Goal: Information Seeking & Learning: Learn about a topic

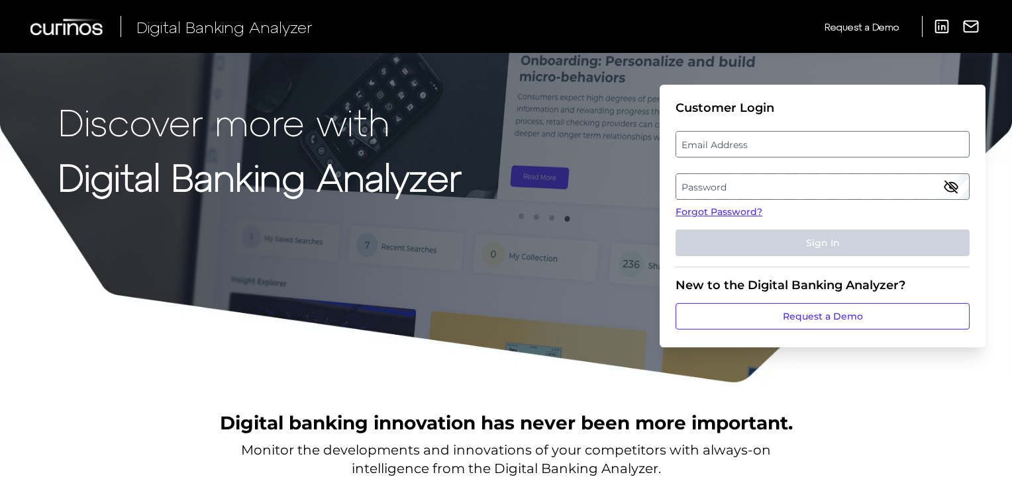
click at [718, 139] on label "Email Address" at bounding box center [822, 144] width 292 height 24
click at [718, 139] on input "email" at bounding box center [822, 144] width 294 height 26
click at [708, 177] on label "Password" at bounding box center [822, 187] width 292 height 24
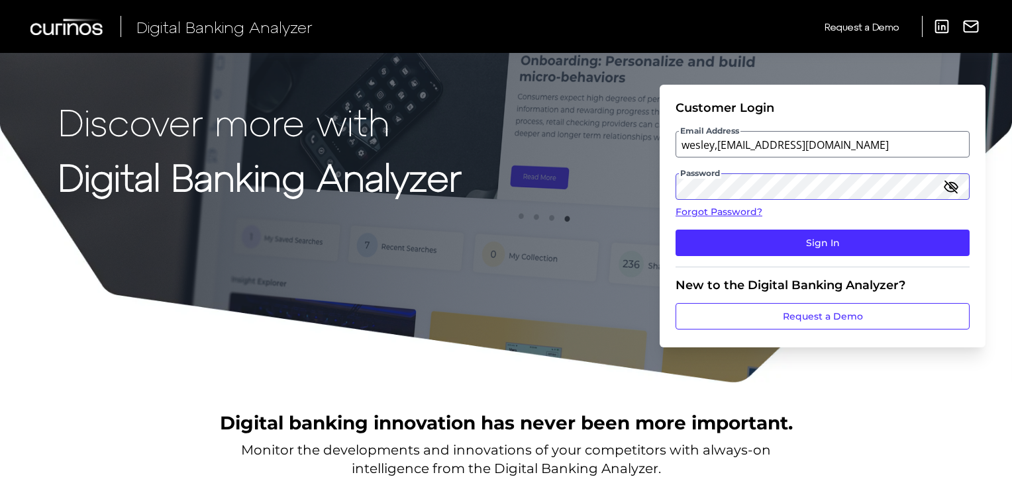
click at [675, 230] on button "Sign In" at bounding box center [822, 243] width 294 height 26
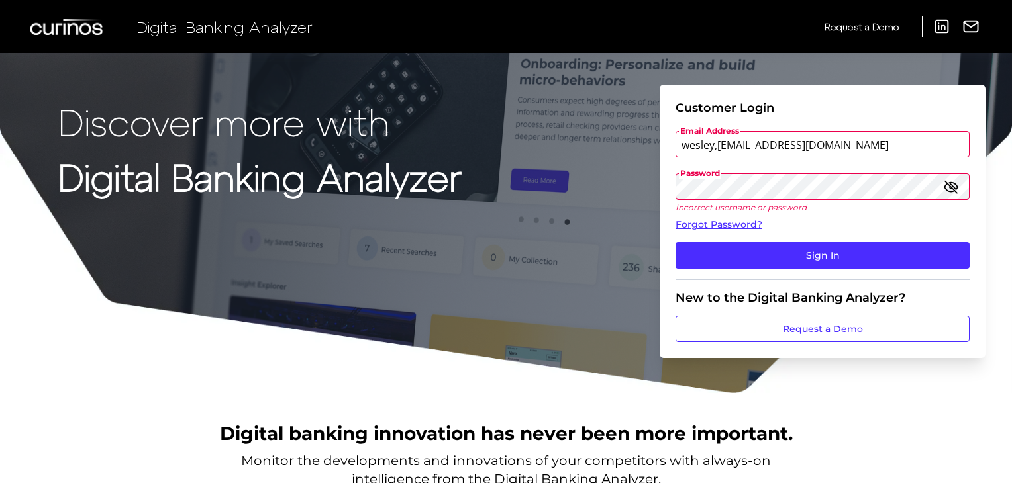
click at [714, 148] on input "wesley,[EMAIL_ADDRESS][DOMAIN_NAME]" at bounding box center [822, 144] width 294 height 26
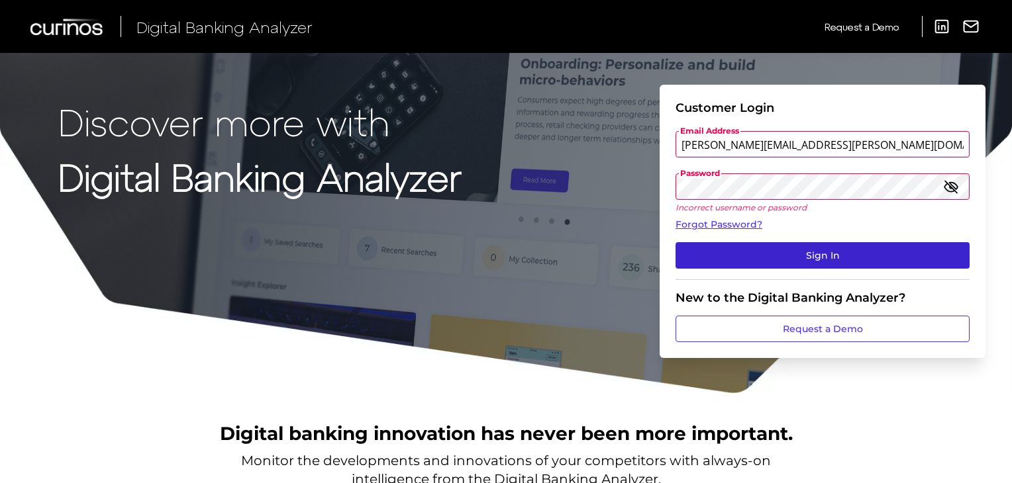
type input "[PERSON_NAME][EMAIL_ADDRESS][PERSON_NAME][DOMAIN_NAME]"
click at [797, 250] on button "Sign In" at bounding box center [822, 255] width 294 height 26
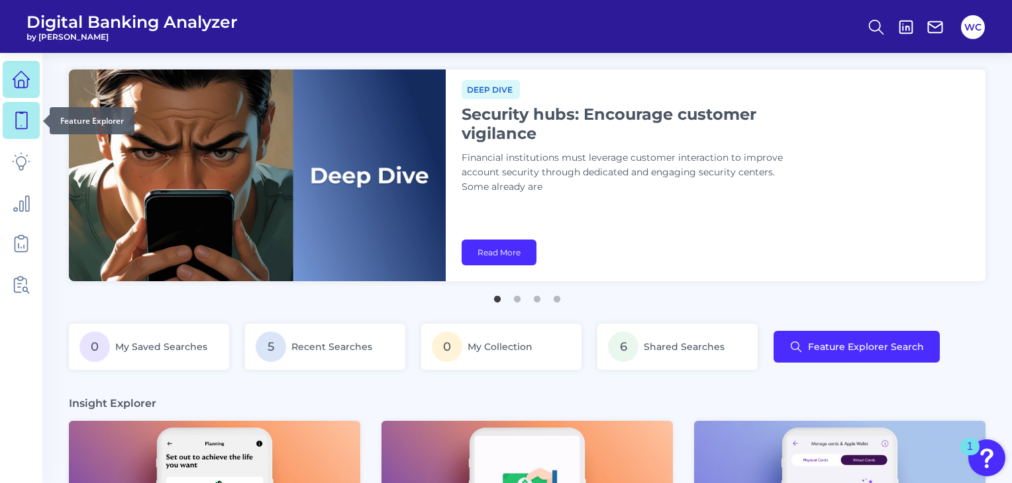
click at [11, 121] on link at bounding box center [21, 120] width 37 height 37
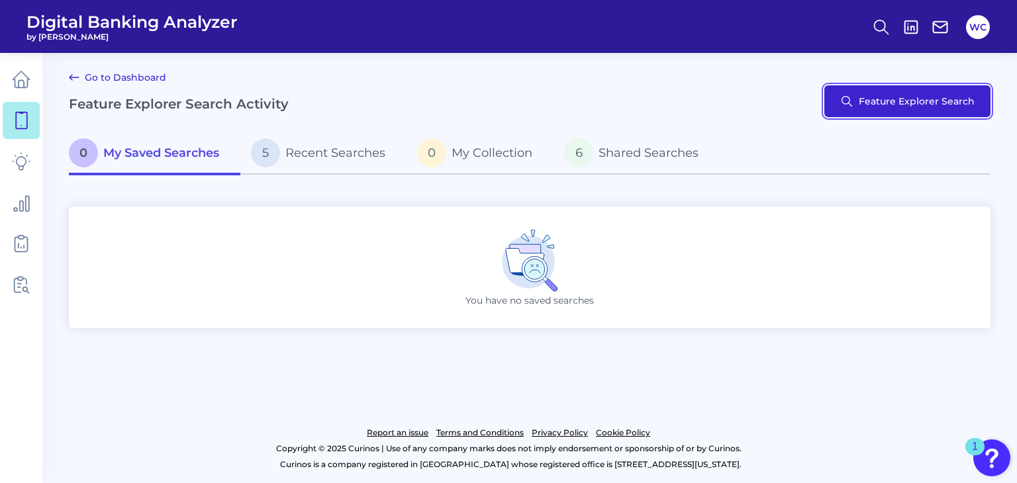
click at [904, 99] on button "Feature Explorer Search" at bounding box center [907, 101] width 166 height 32
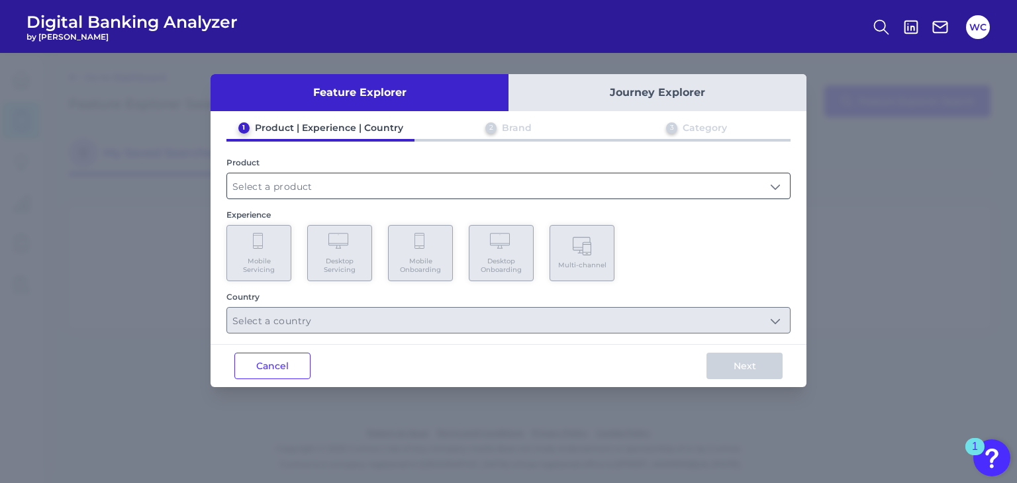
click at [344, 187] on input "text" at bounding box center [508, 185] width 563 height 25
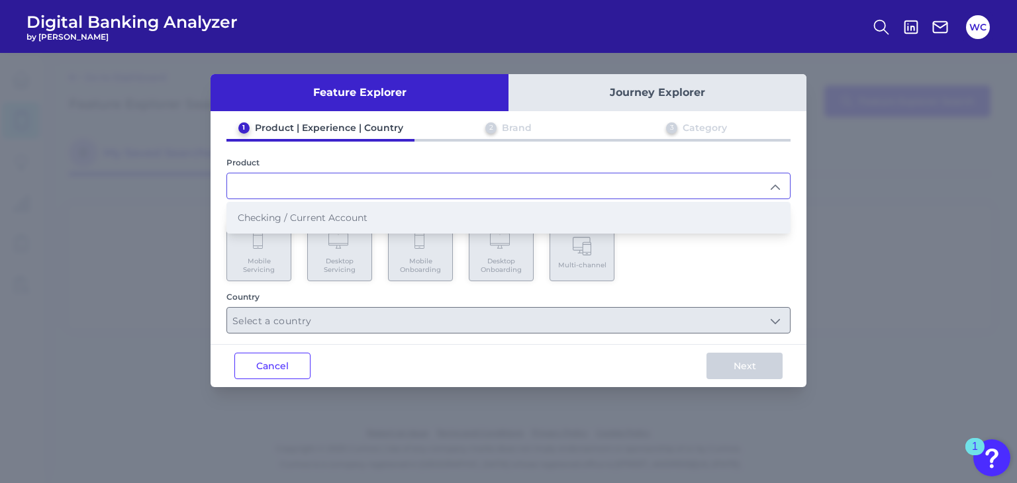
click at [313, 224] on li "Checking / Current Account" at bounding box center [508, 218] width 563 height 30
type input "Checking / Current Account"
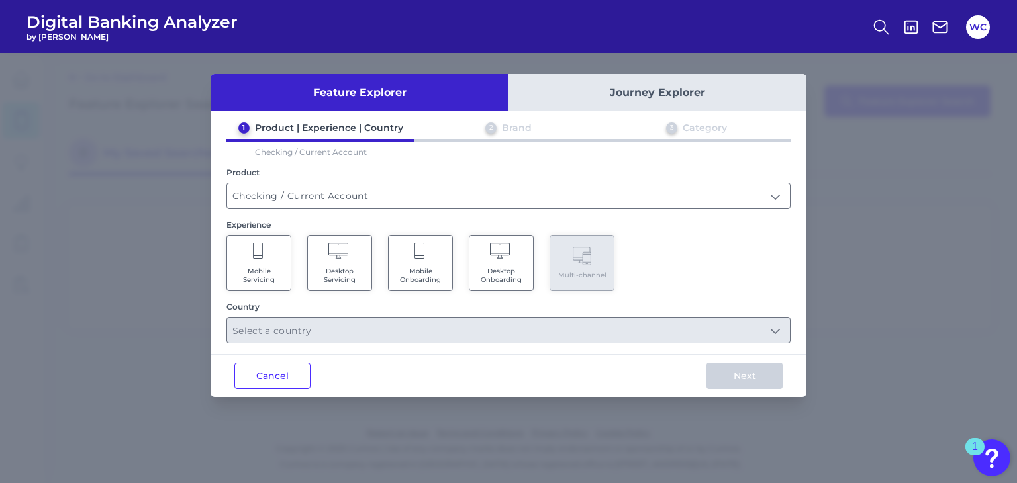
click at [331, 262] on Servicing "Desktop Servicing" at bounding box center [339, 263] width 65 height 56
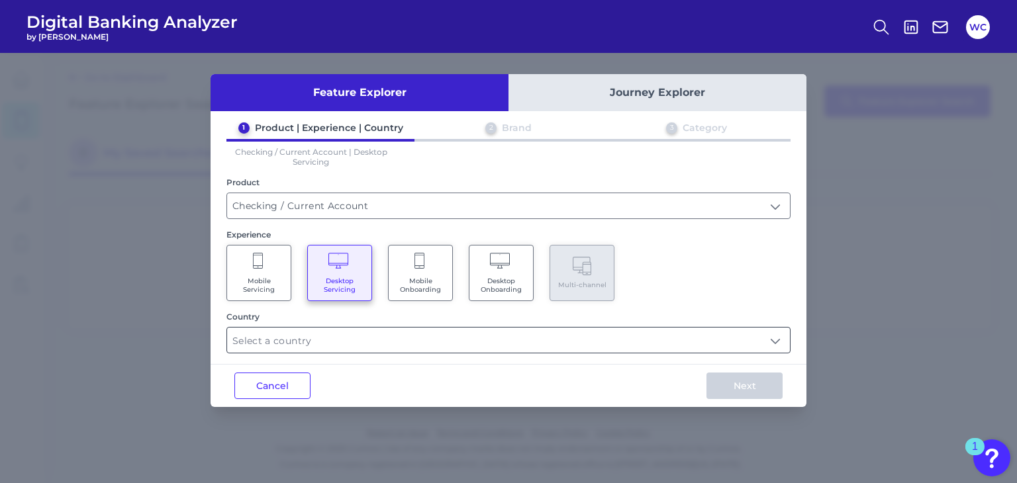
click at [778, 337] on input "text" at bounding box center [508, 340] width 563 height 25
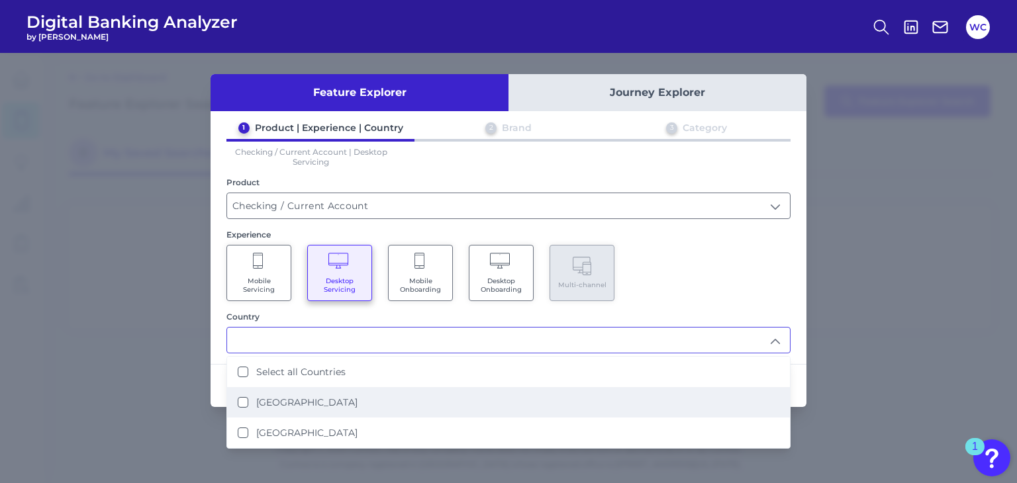
click at [275, 404] on label "[GEOGRAPHIC_DATA]" at bounding box center [306, 403] width 101 height 12
type input "[GEOGRAPHIC_DATA]"
click at [816, 387] on div "Feature Explorer Journey Explorer 1 Product | Experience | Country 2 Brand 3 Ca…" at bounding box center [508, 268] width 1017 height 430
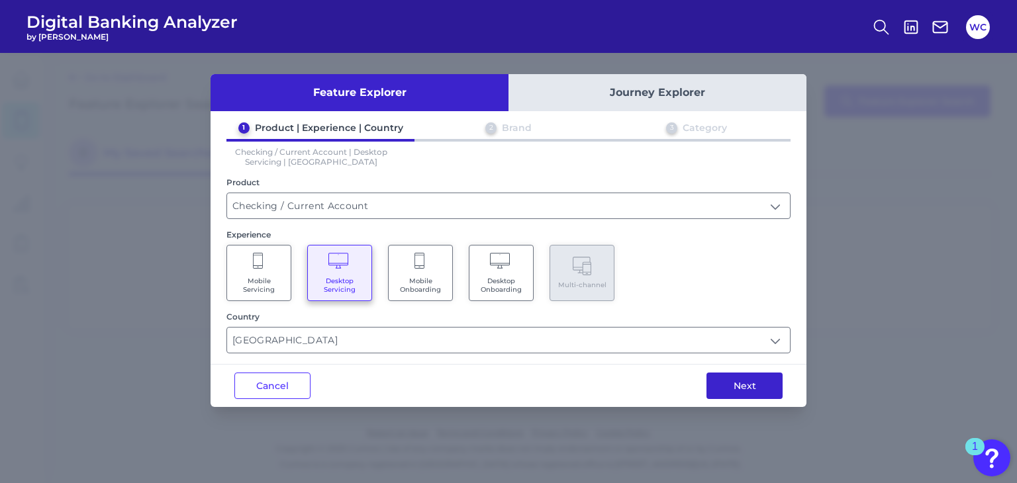
click at [749, 375] on button "Next" at bounding box center [744, 386] width 76 height 26
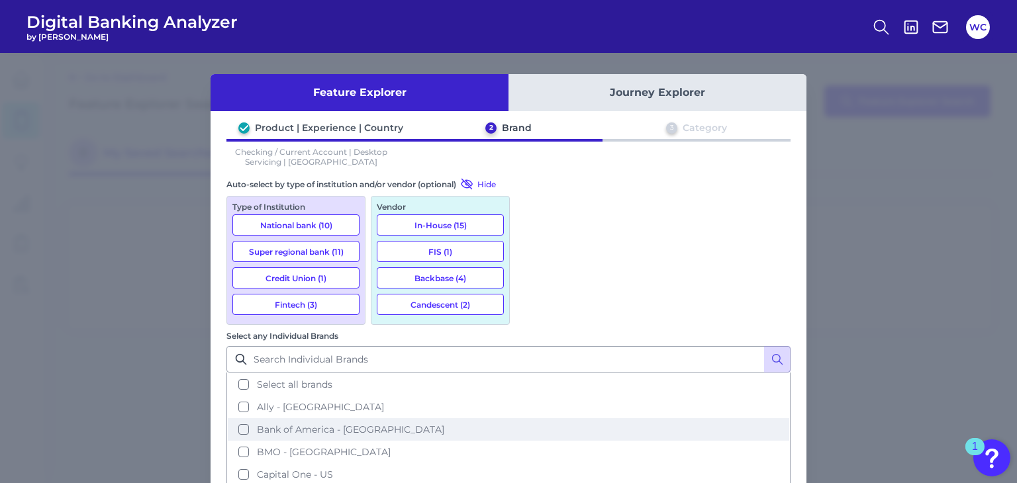
click at [645, 418] on button "Bank of America - [GEOGRAPHIC_DATA]" at bounding box center [508, 429] width 561 height 23
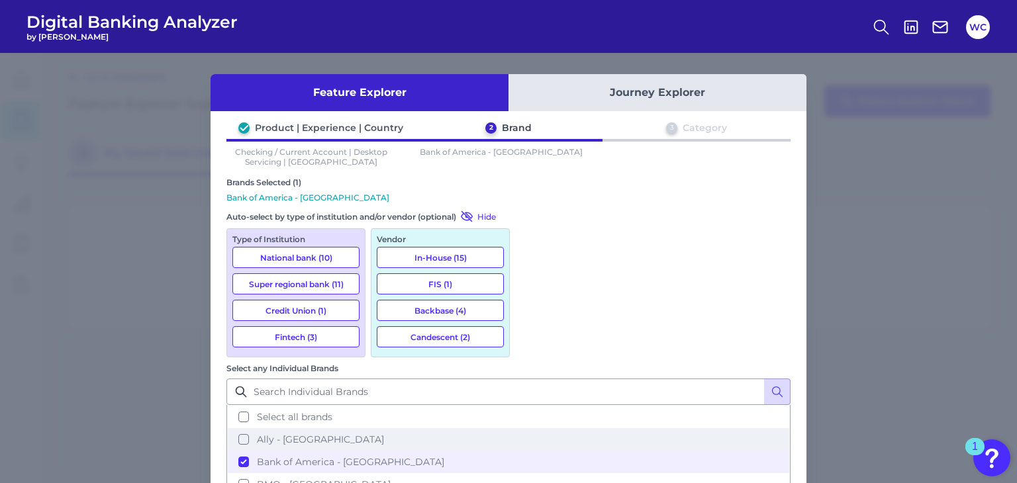
click at [384, 434] on span "Ally - [GEOGRAPHIC_DATA]" at bounding box center [320, 440] width 127 height 12
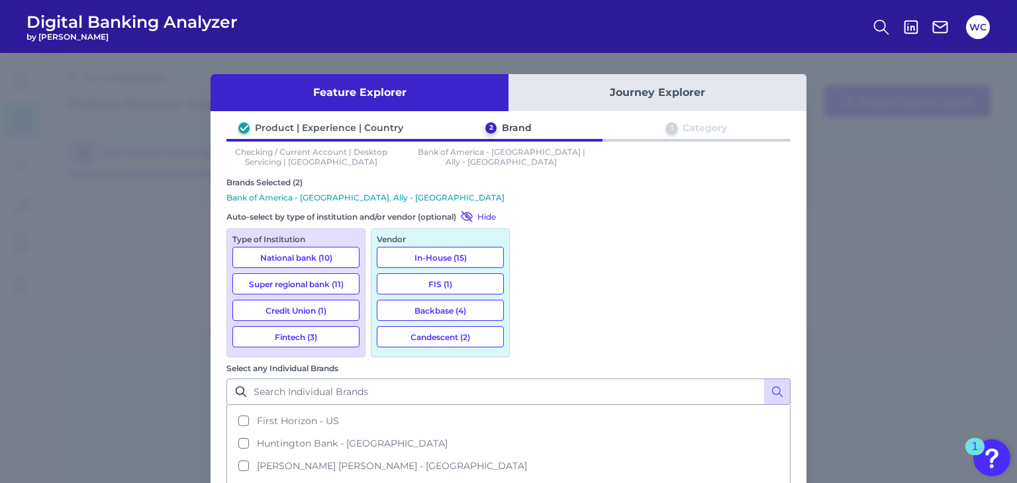
scroll to position [307, 0]
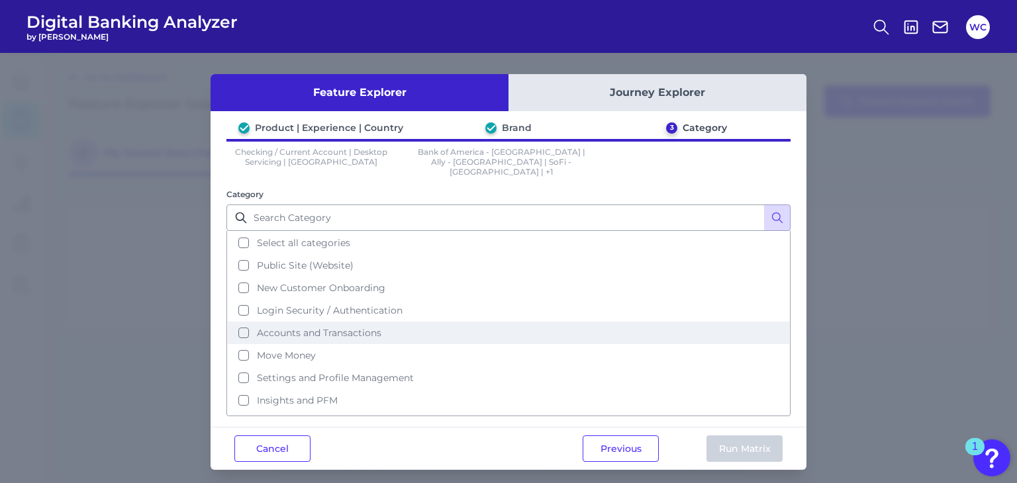
click at [355, 327] on span "Accounts and Transactions" at bounding box center [319, 333] width 124 height 12
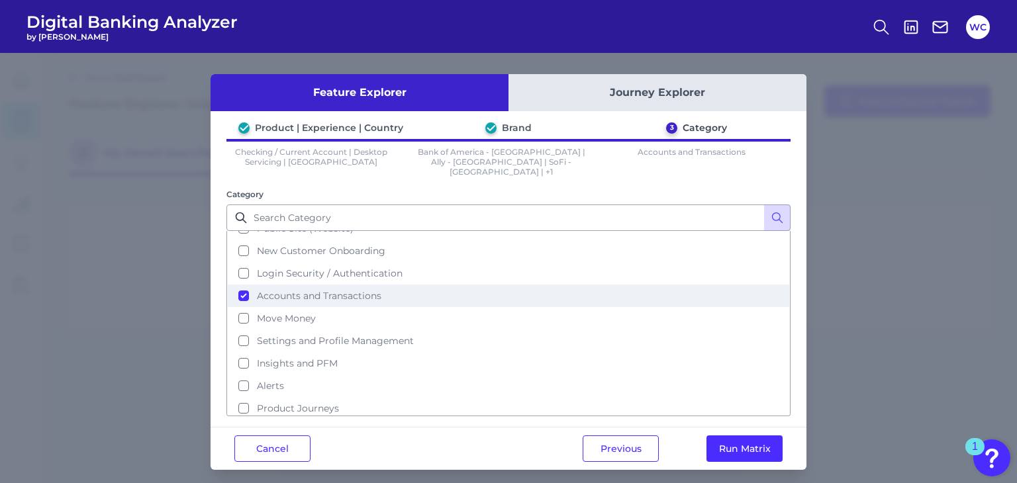
scroll to position [56, 0]
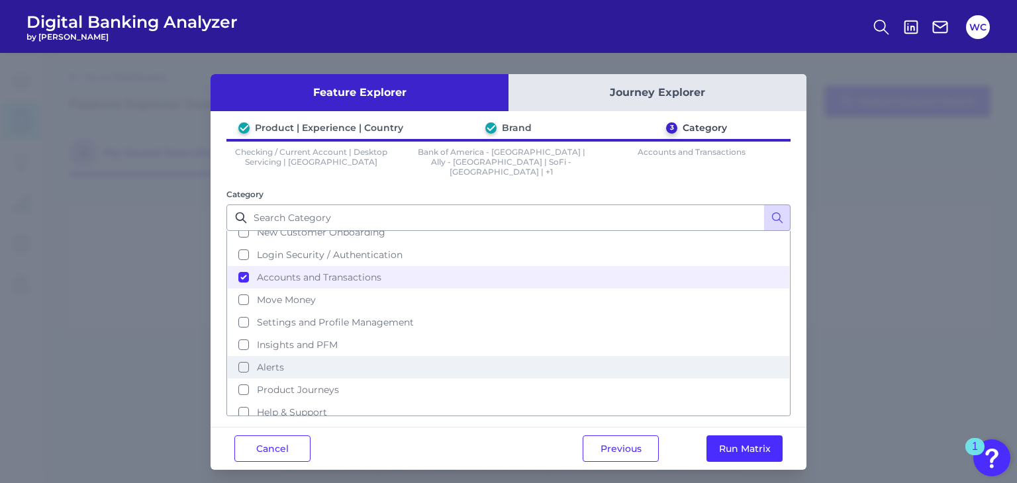
click at [323, 356] on button "Alerts" at bounding box center [508, 367] width 561 height 23
click at [724, 436] on button "Run Matrix" at bounding box center [744, 449] width 76 height 26
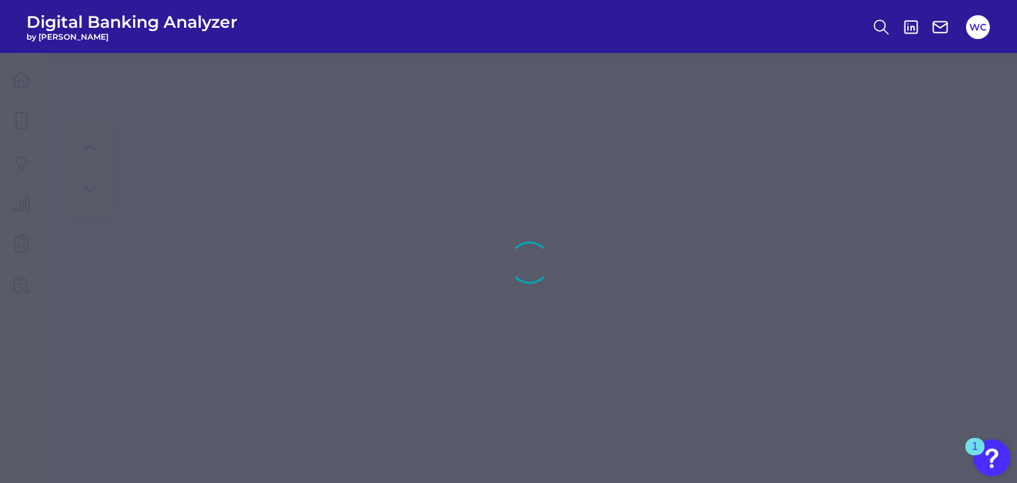
click at [724, 435] on div at bounding box center [543, 262] width 948 height 438
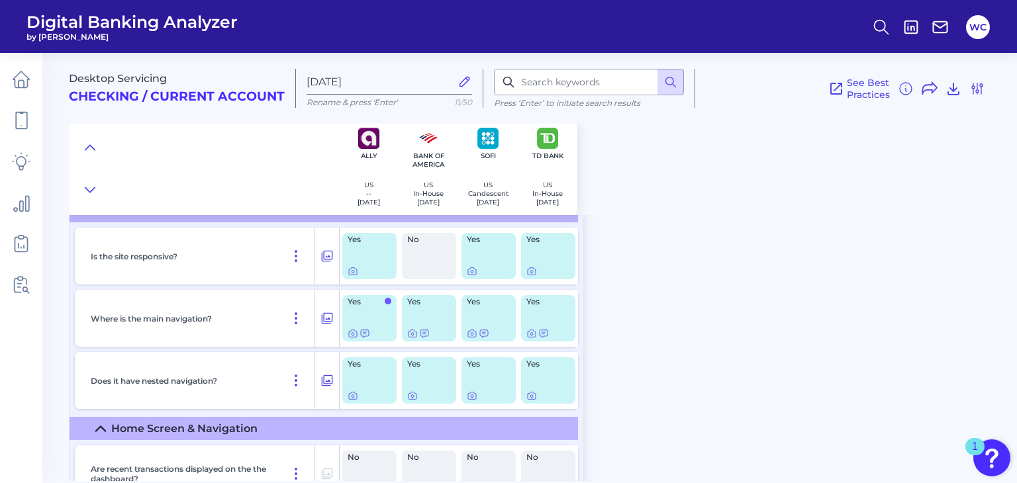
scroll to position [12, 0]
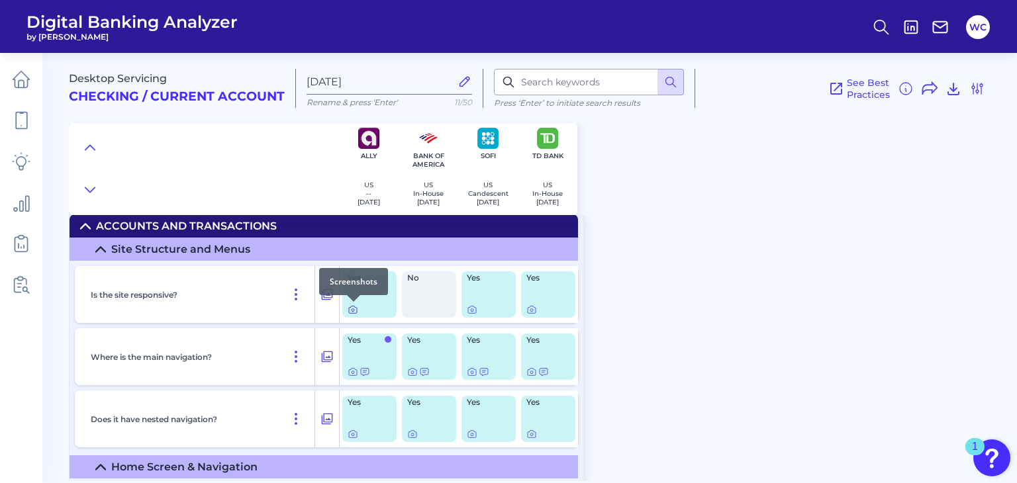
click at [352, 309] on icon at bounding box center [353, 310] width 11 height 11
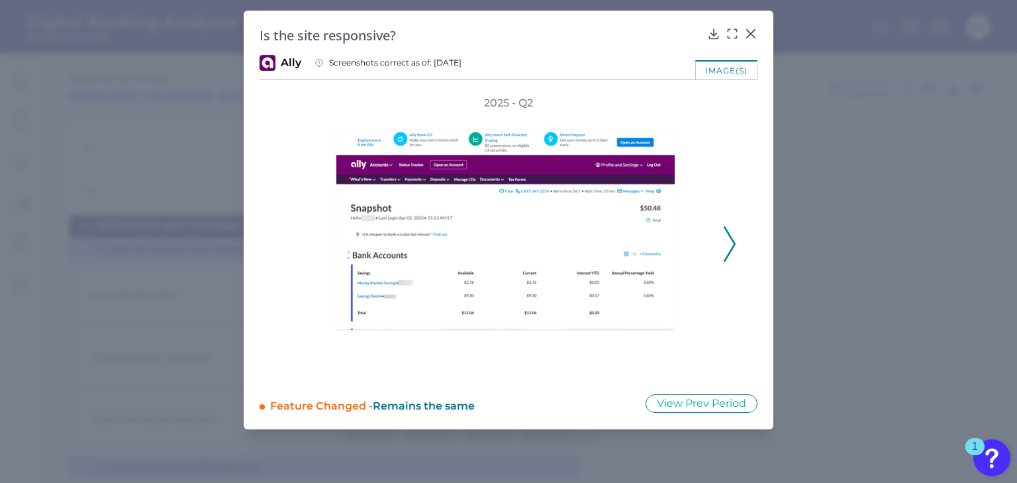
click at [722, 256] on div "2025 - Q2" at bounding box center [509, 237] width 456 height 282
click at [728, 252] on icon at bounding box center [730, 244] width 12 height 36
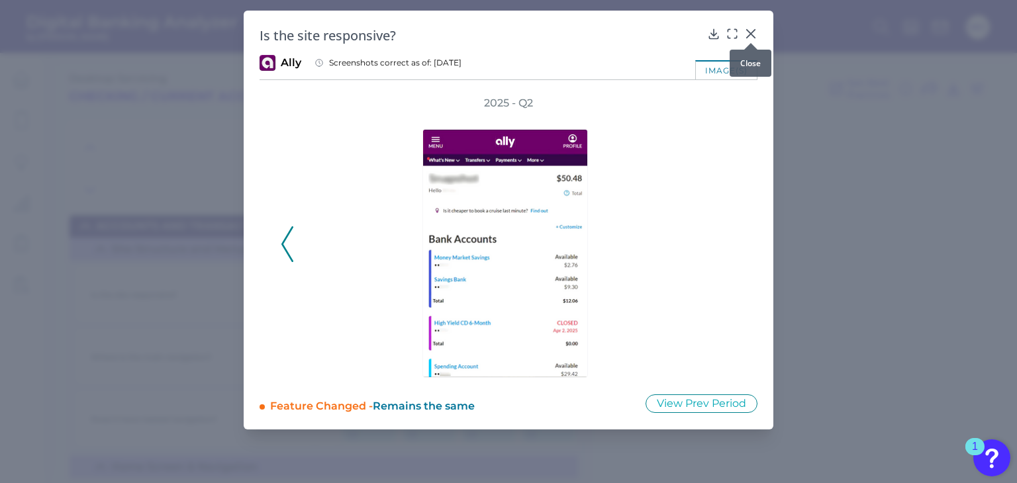
click at [753, 35] on icon at bounding box center [751, 34] width 8 height 8
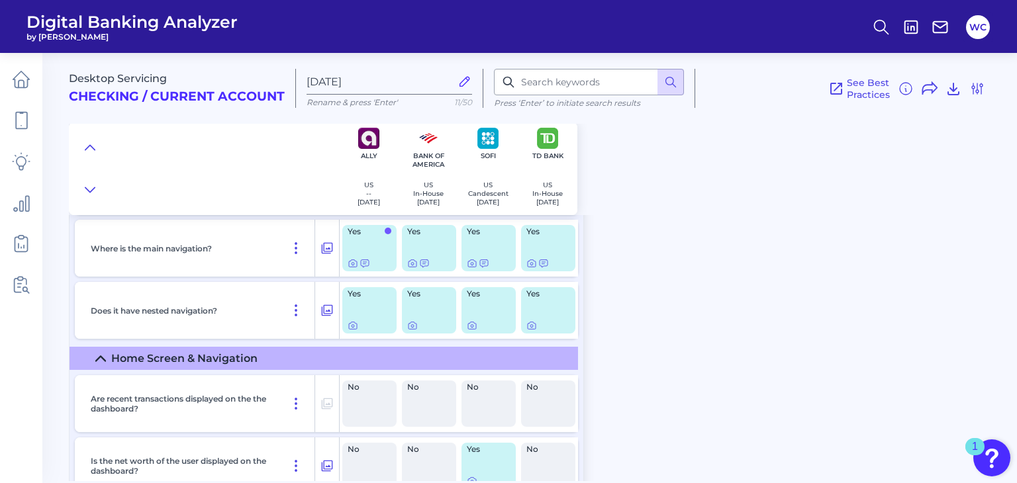
scroll to position [93, 0]
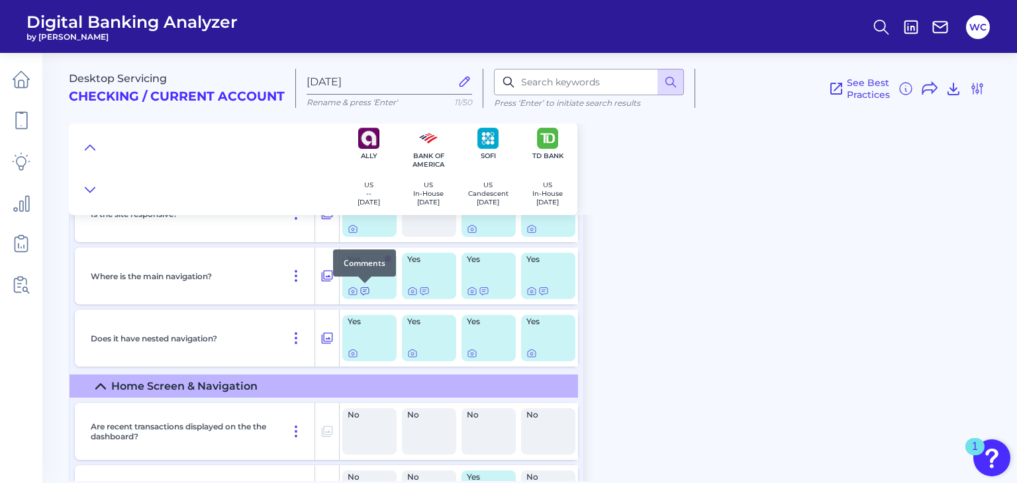
click at [362, 291] on icon at bounding box center [365, 291] width 11 height 11
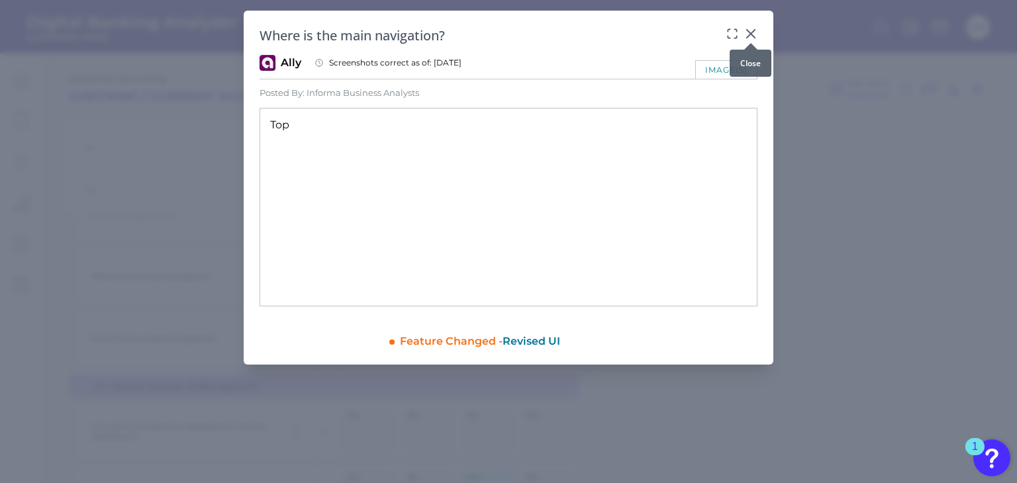
click at [746, 32] on icon at bounding box center [750, 33] width 13 height 13
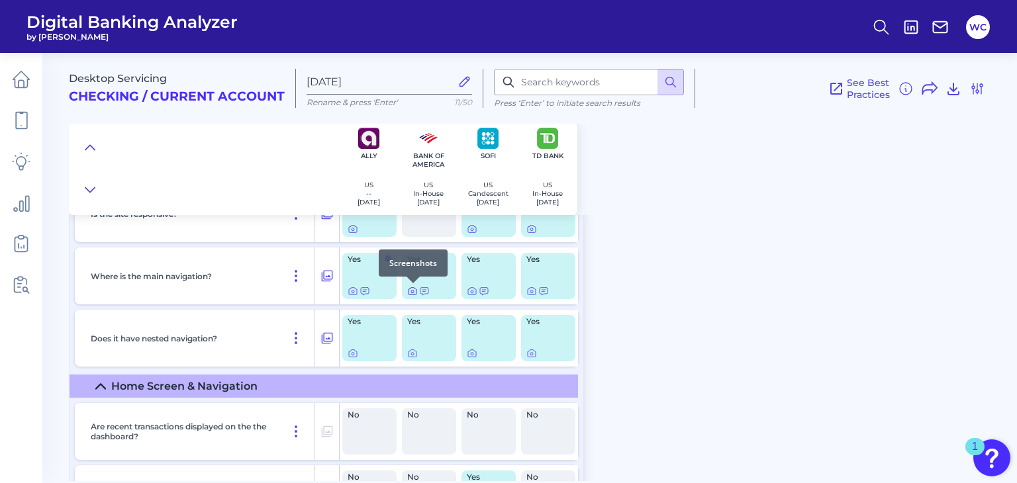
click at [407, 295] on icon at bounding box center [412, 291] width 11 height 11
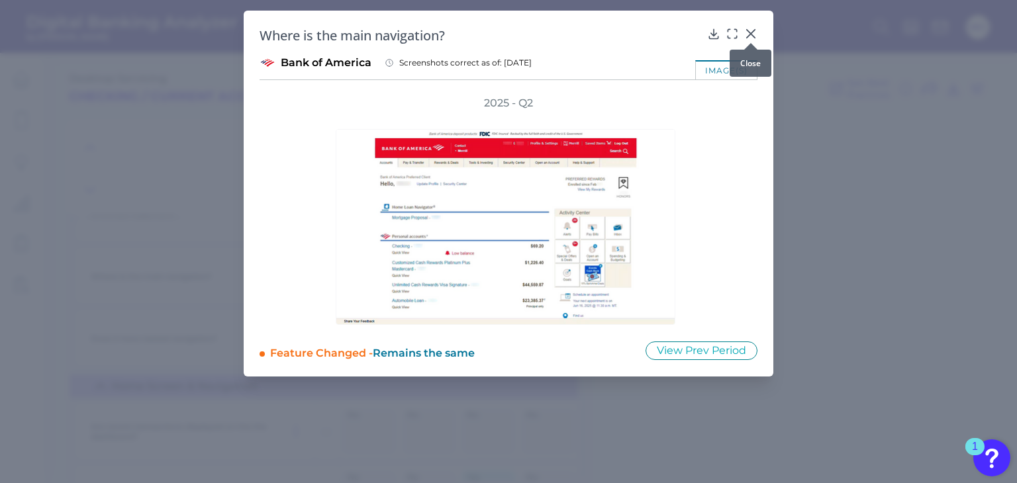
click at [750, 26] on button at bounding box center [750, 32] width 13 height 13
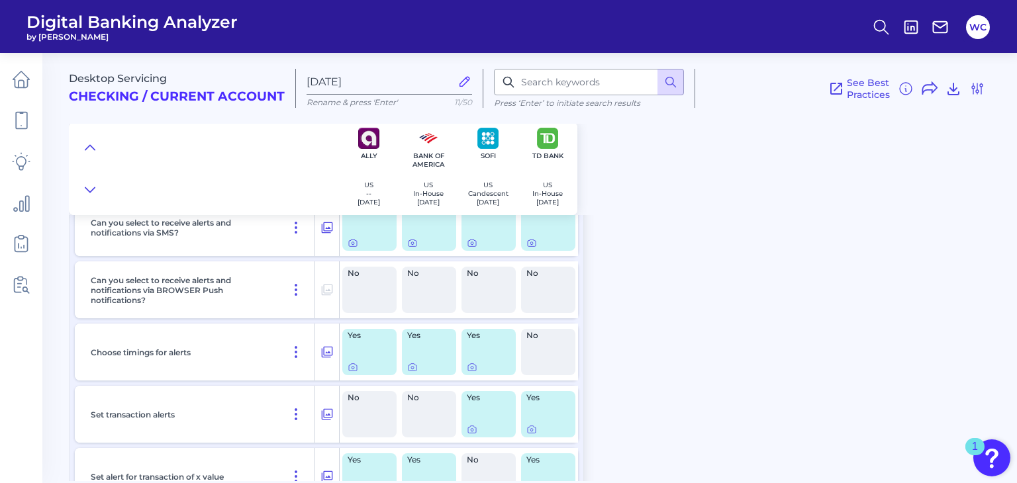
scroll to position [4742, 0]
click at [353, 373] on icon at bounding box center [353, 368] width 11 height 11
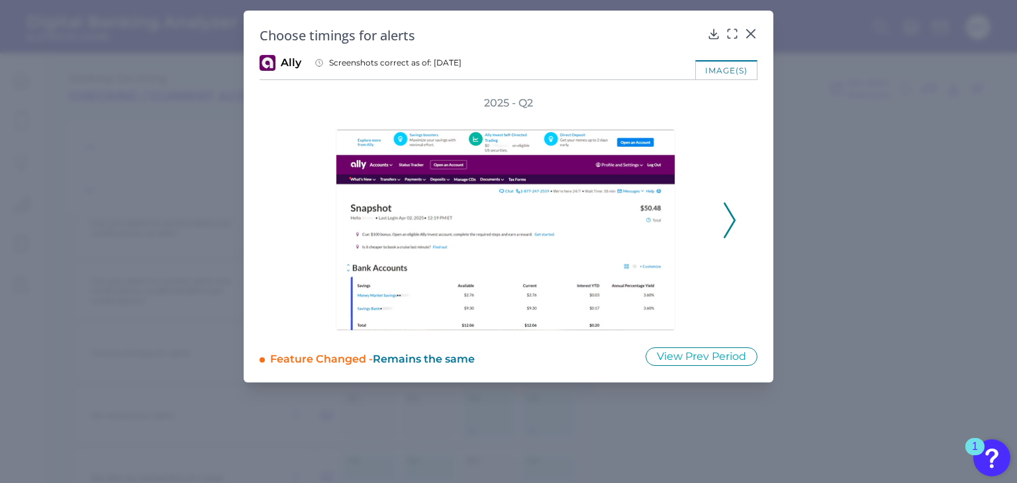
click at [739, 228] on div "2025 - Q2" at bounding box center [509, 213] width 498 height 235
click at [735, 221] on icon at bounding box center [730, 221] width 12 height 36
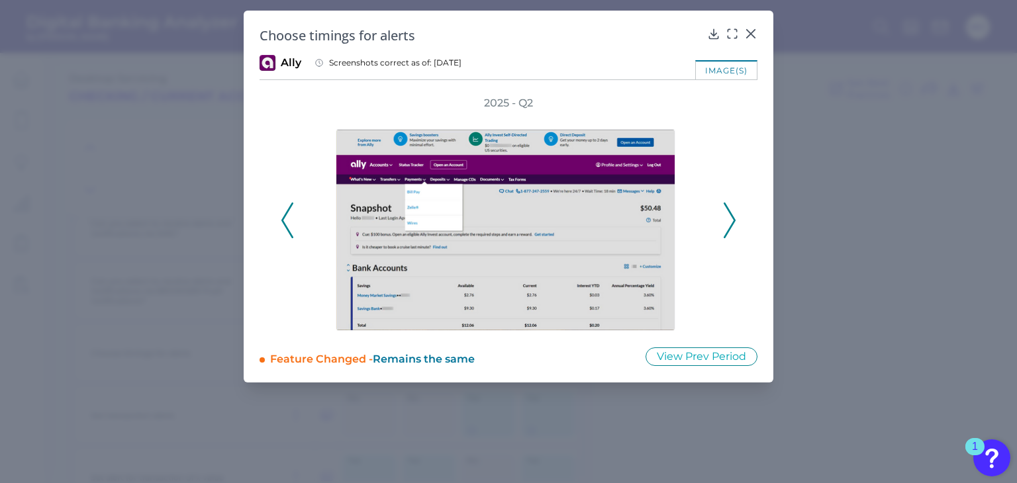
click at [735, 221] on icon at bounding box center [730, 221] width 12 height 36
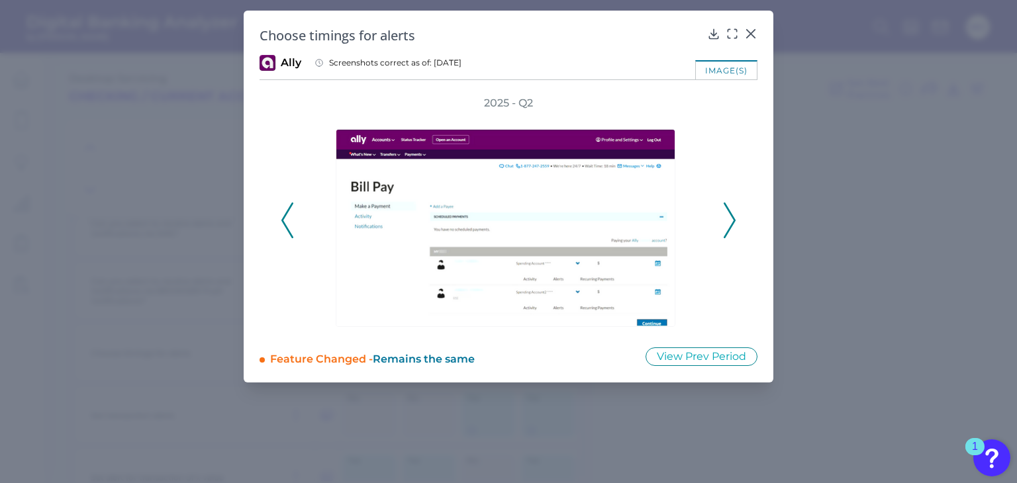
click at [735, 221] on icon at bounding box center [730, 221] width 12 height 36
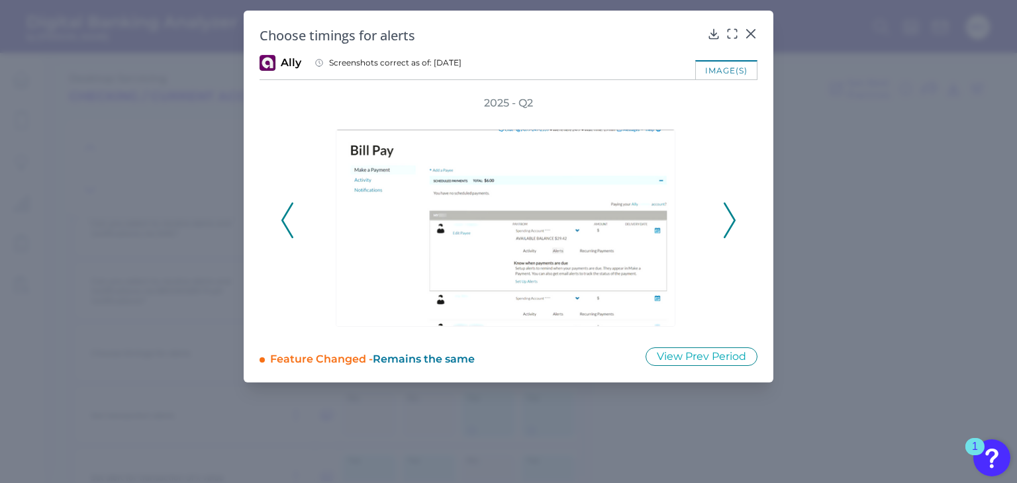
click at [735, 221] on icon at bounding box center [730, 221] width 12 height 36
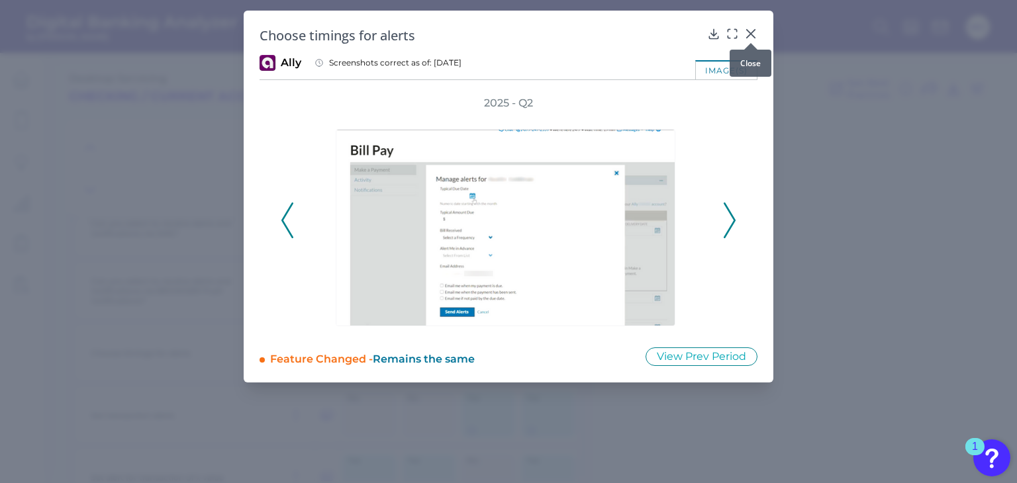
click at [745, 35] on icon at bounding box center [750, 33] width 13 height 13
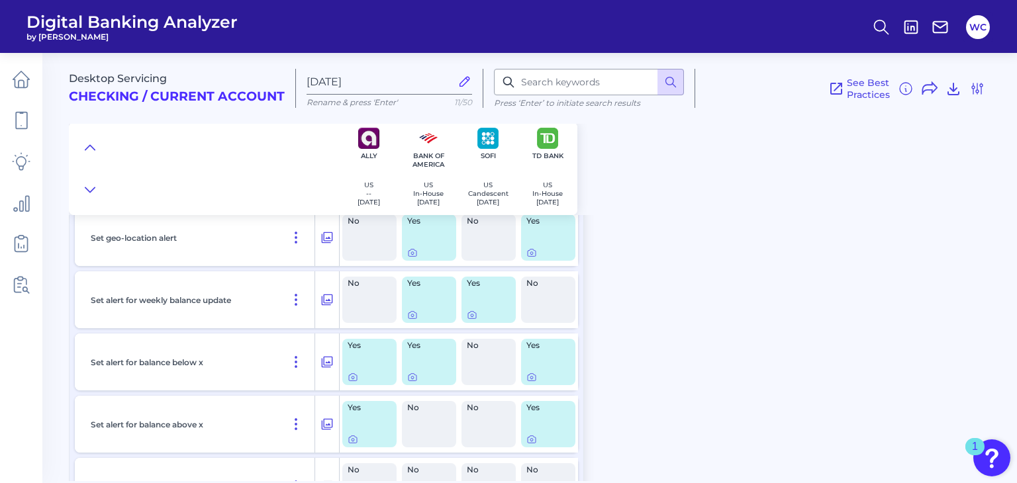
scroll to position [5480, 0]
